Goal: Entertainment & Leisure: Browse casually

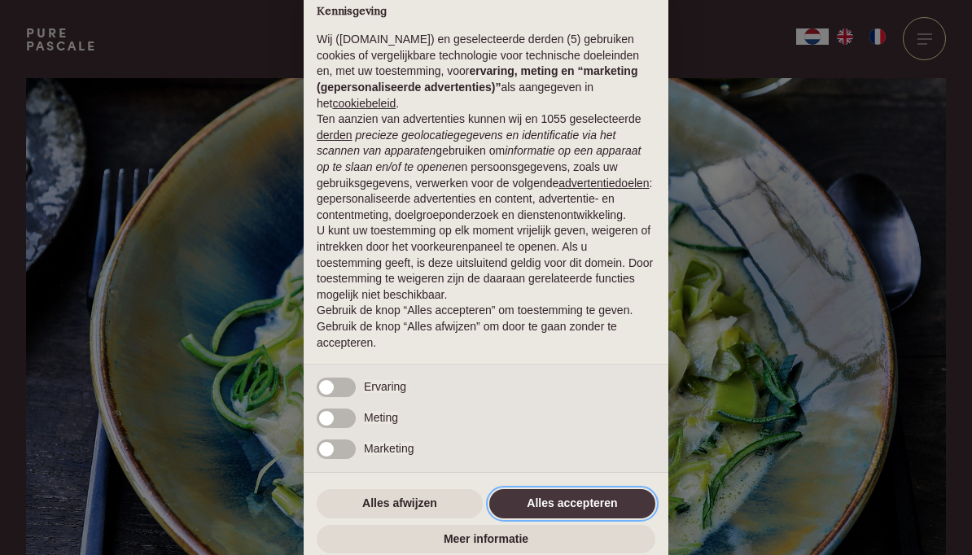
click at [593, 505] on button "Alles accepteren" at bounding box center [572, 503] width 166 height 29
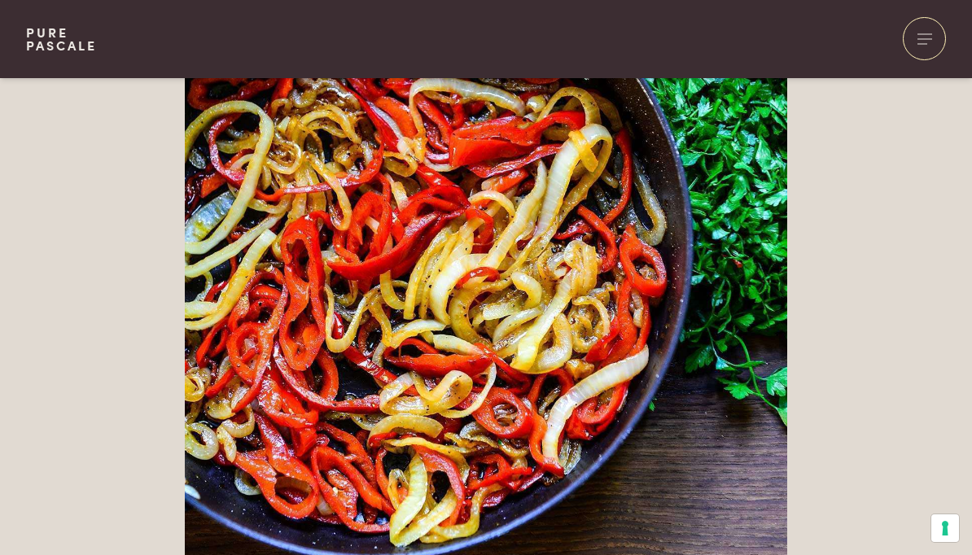
scroll to position [3479, 0]
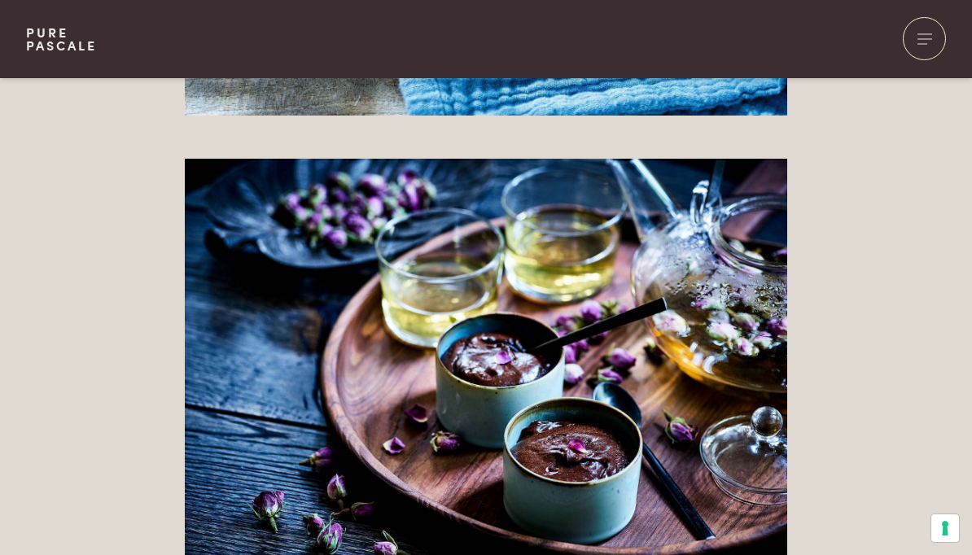
scroll to position [6292, 0]
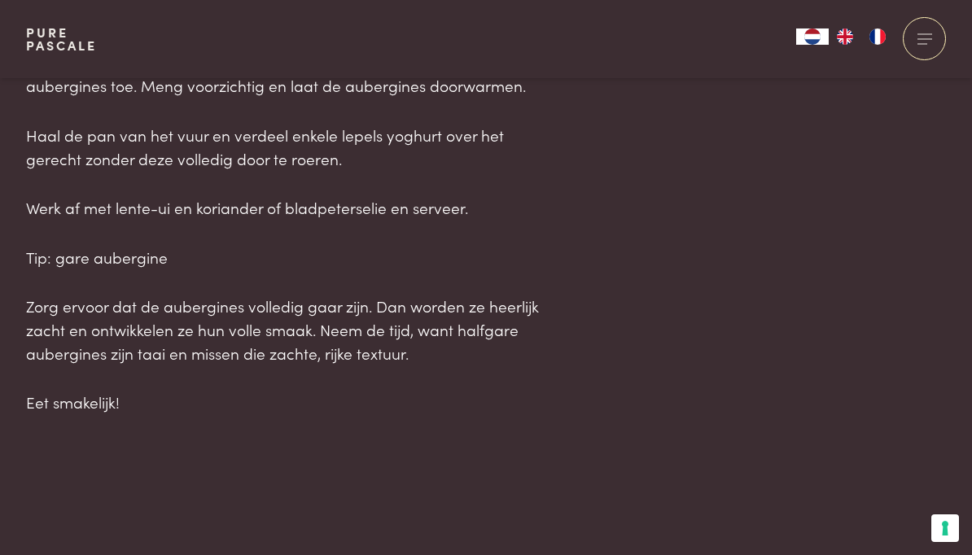
scroll to position [2253, 0]
